Goal: Ask a question

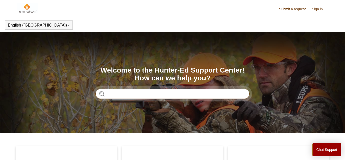
click at [162, 92] on input "Search" at bounding box center [173, 94] width 154 height 10
type input "**********"
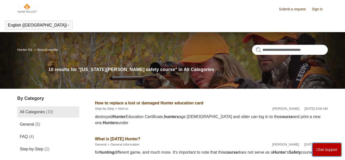
click at [333, 149] on button "Chat Support" at bounding box center [327, 149] width 29 height 13
